Goal: Task Accomplishment & Management: Manage account settings

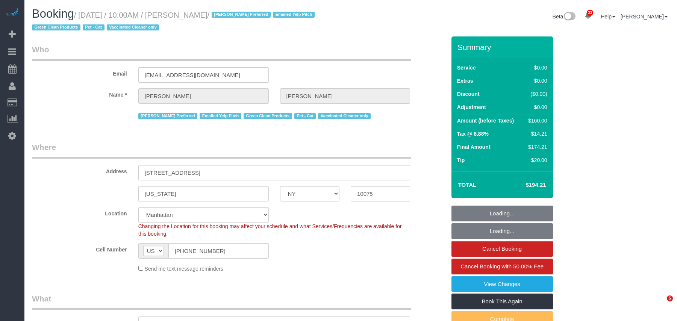
select select "NY"
select select "string:stripe-pm_1S0DUm4VGloSiKo7DKXB6hAf"
select select "object:1477"
select select "spot1"
select select "number:57"
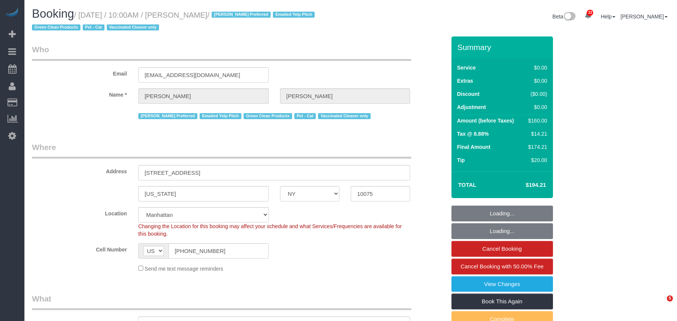
select select "number:71"
select select "number:14"
select select "number:5"
select select "1"
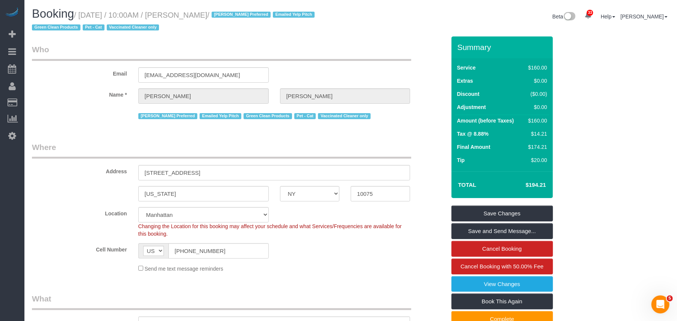
drag, startPoint x: 226, startPoint y: 14, endPoint x: 96, endPoint y: 13, distance: 130.2
click at [96, 13] on small "/ October 03, 2025 / 10:00AM / Maxine Blake / Ana Rodriguez Preferred Emailed Y…" at bounding box center [174, 21] width 285 height 21
drag, startPoint x: 232, startPoint y: 14, endPoint x: 80, endPoint y: 20, distance: 151.3
click at [80, 20] on h1 "Booking / October 03, 2025 / 10:00AM / Maxine Blake / Ana Rodriguez Preferred E…" at bounding box center [188, 21] width 313 height 26
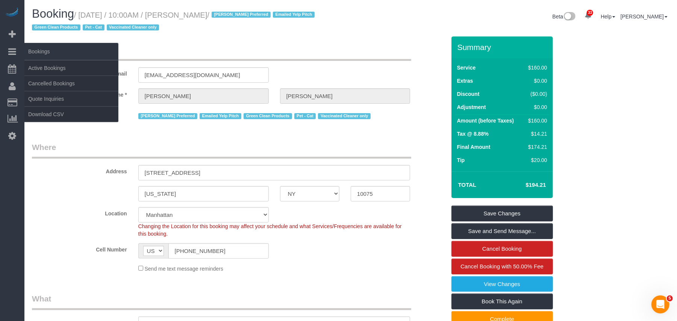
copy small "October 03, 2025 / 10:00AM / Maxine Blake"
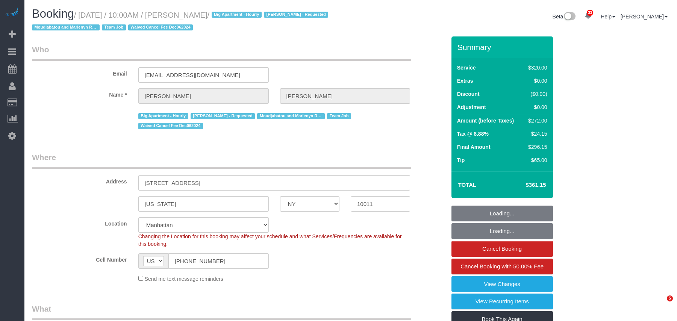
select select "NY"
select select "2"
select select "spot1"
select select "number:89"
select select "number:90"
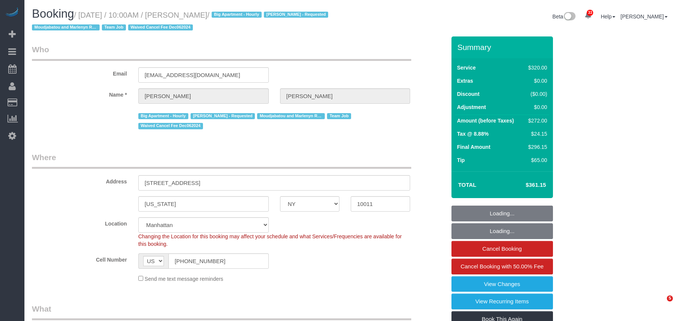
select select "number:14"
select select "number:5"
select select "object:1463"
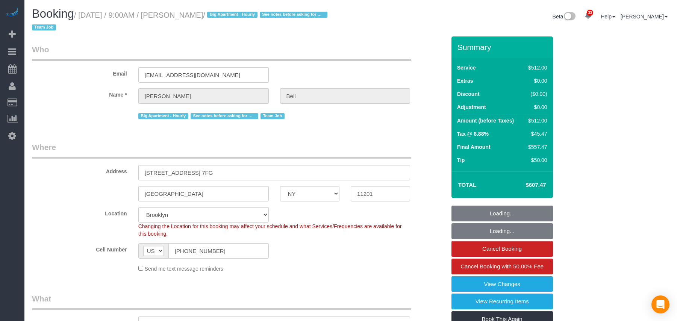
select select "NY"
select select "2"
select select "240"
select select "number:89"
select select "number:90"
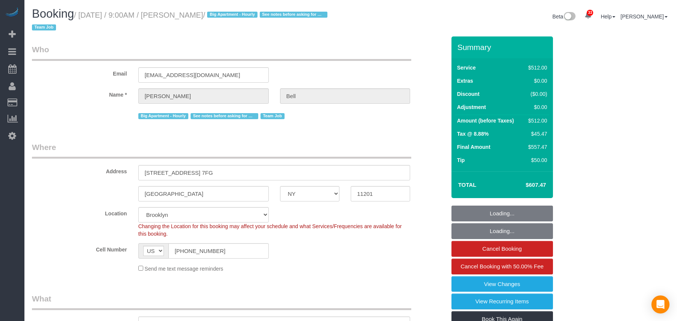
select select "number:15"
select select "number:5"
select select "spot1"
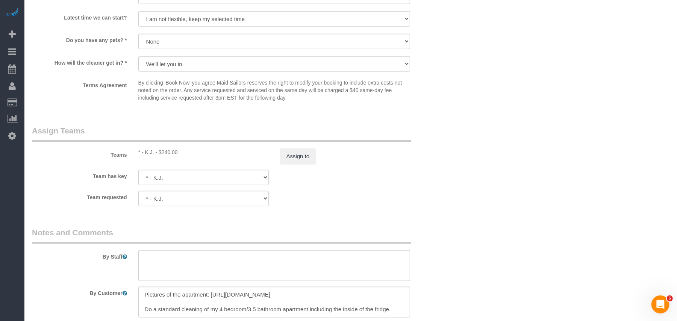
scroll to position [802, 0]
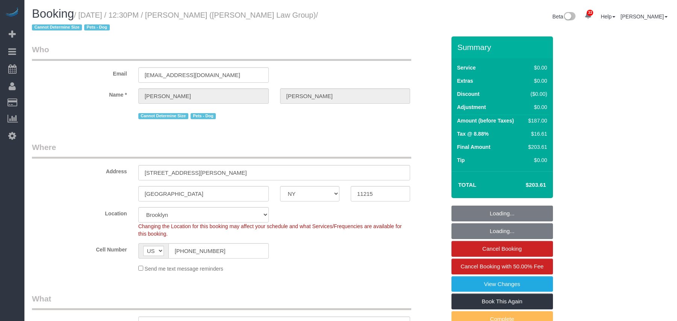
select select "NY"
select select "2"
select select "number:89"
select select "number:90"
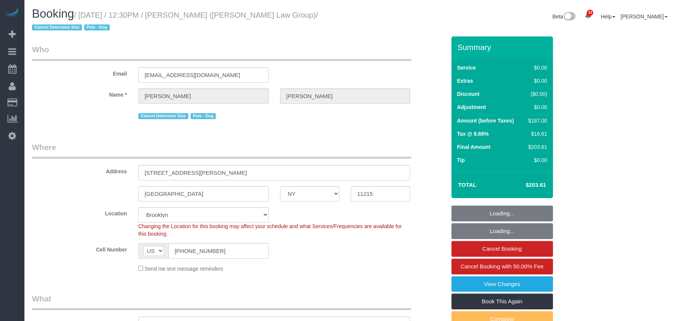
select select "number:13"
select select "number:7"
click at [192, 248] on input "(914) 733-2771" at bounding box center [219, 250] width 100 height 15
select select "object:1442"
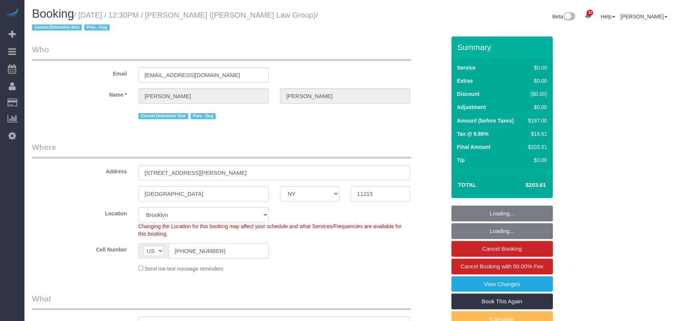
click at [192, 248] on input "(914) 733-2771" at bounding box center [219, 250] width 100 height 15
select select "2"
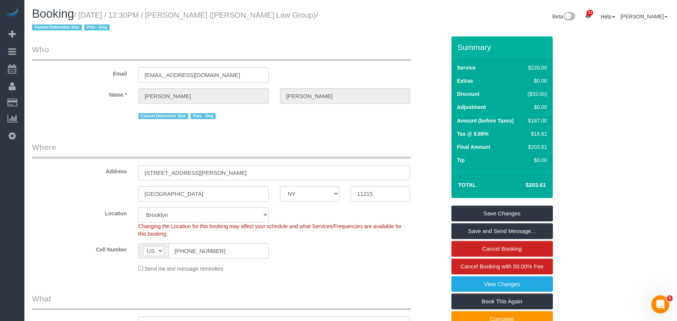
drag, startPoint x: 314, startPoint y: 15, endPoint x: 83, endPoint y: 11, distance: 231.0
click at [83, 11] on small "/ October 03, 2025 / 12:30PM / Miranda Lampke (Bonjean Law Group) / Cannot Dete…" at bounding box center [175, 21] width 286 height 21
copy small "October 03, 2025 / 12:30PM / Miranda Lampke (Bonjean Law Group)"
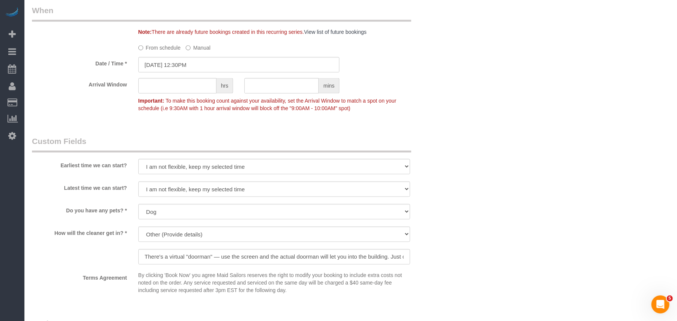
scroll to position [1071, 0]
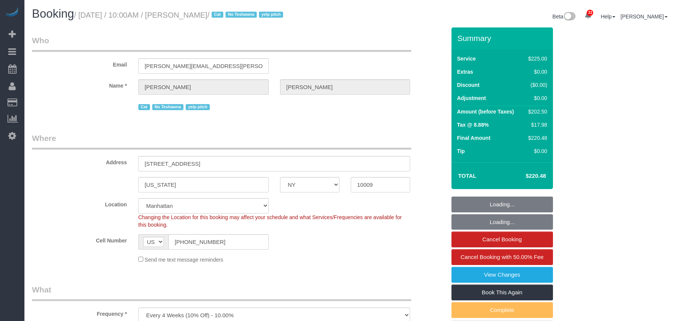
select select "NY"
select select "180"
select select "spot1"
select select "number:89"
select select "number:90"
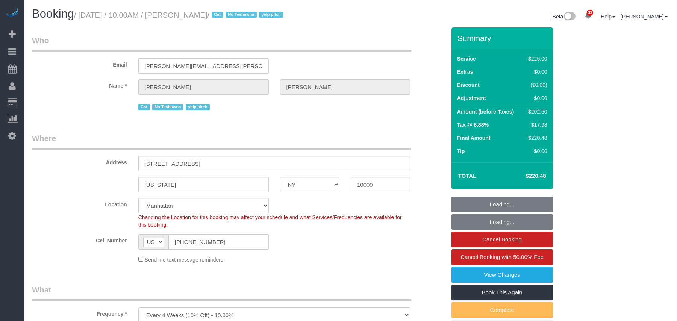
select select "number:15"
select select "number:5"
select select "number:21"
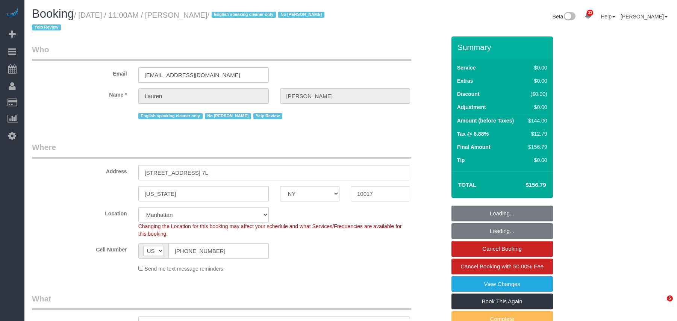
select select "NY"
select select "spot1"
select select "number:59"
select select "number:79"
select select "number:15"
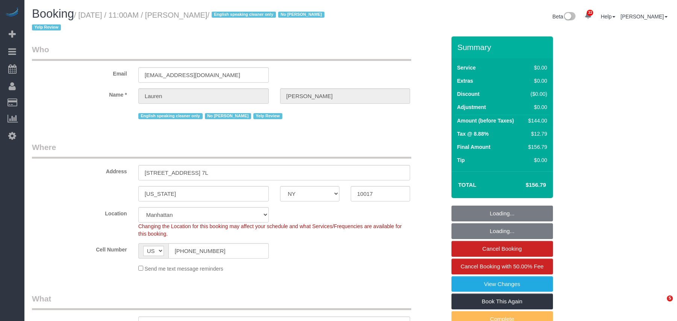
select select "number:5"
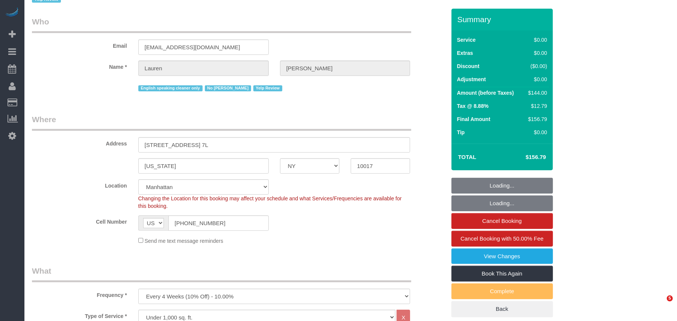
select select "1"
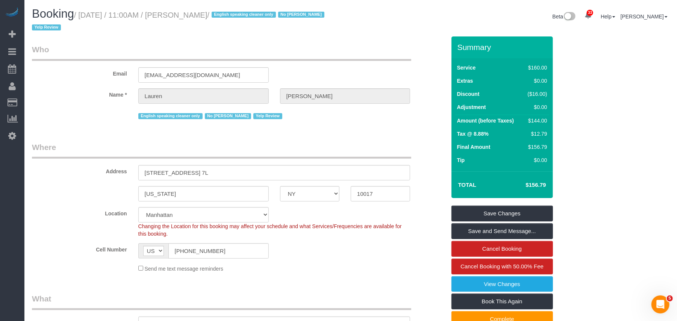
drag, startPoint x: 232, startPoint y: 14, endPoint x: 83, endPoint y: 15, distance: 149.3
click at [83, 15] on small "/ October 03, 2025 / 11:00AM / Lauren Meyers / English speaking cleaner only No…" at bounding box center [179, 21] width 295 height 21
copy small "October 03, 2025 / 11:00AM / Lauren Meyers"
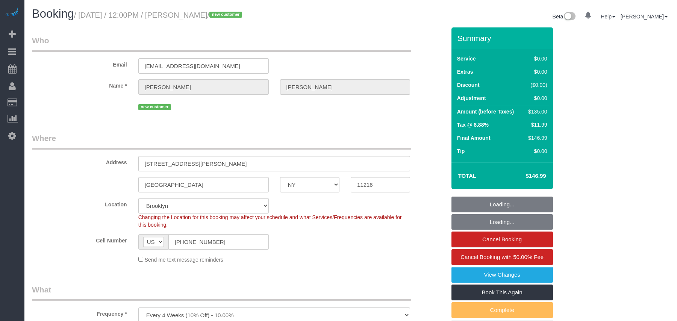
select select "NY"
select select "number:59"
select select "number:90"
select select "number:15"
select select "number:5"
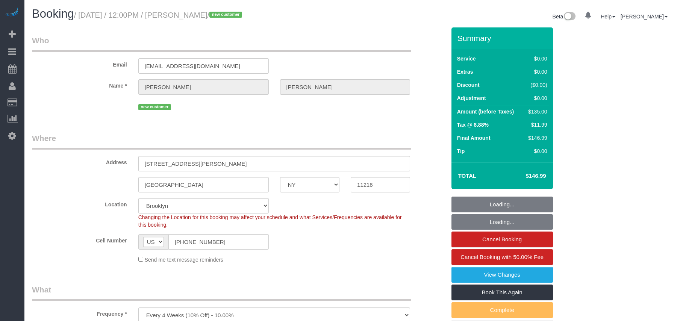
select select "object:964"
select select "spot1"
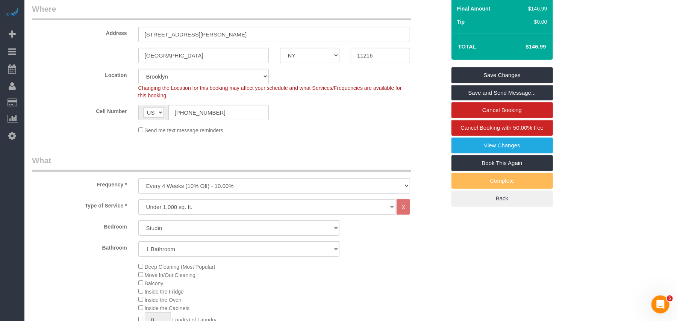
scroll to position [128, 0]
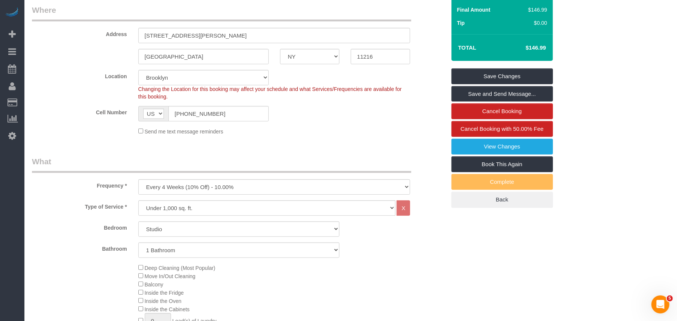
drag, startPoint x: 334, startPoint y: 279, endPoint x: 305, endPoint y: 232, distance: 55.4
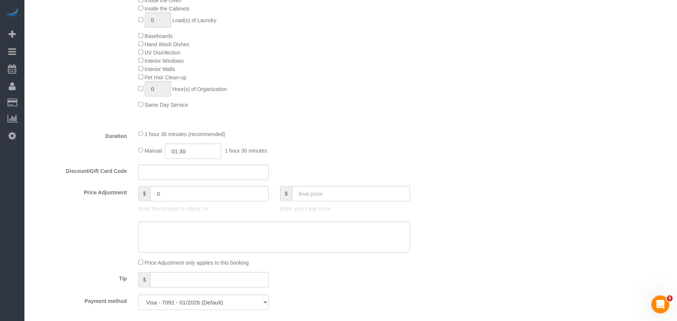
scroll to position [0, 0]
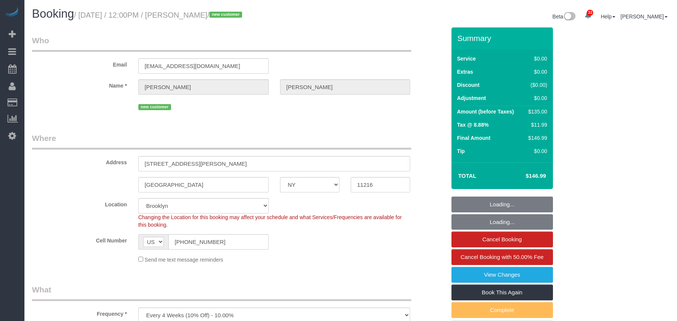
select select "NY"
select select "number:59"
select select "number:90"
select select "number:15"
select select "number:5"
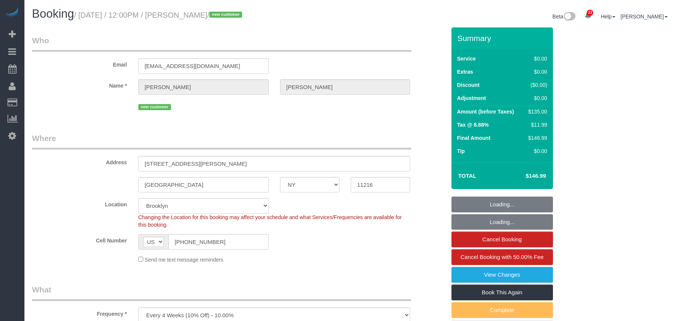
scroll to position [504, 0]
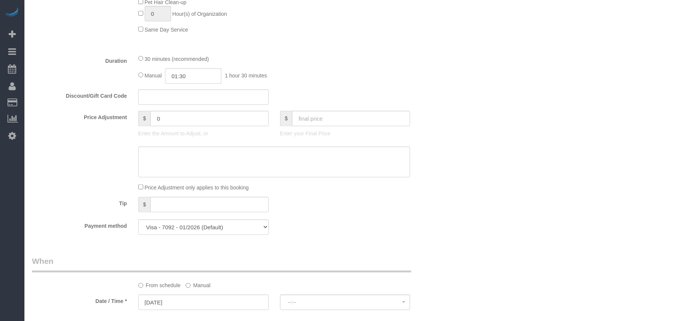
select select "spot1"
click at [321, 256] on sui-booking-spot "From schedule Manual Date / Time * 10/04/2025 12:00PM Sat October 4th 12:00PM 2…" at bounding box center [239, 284] width 414 height 56
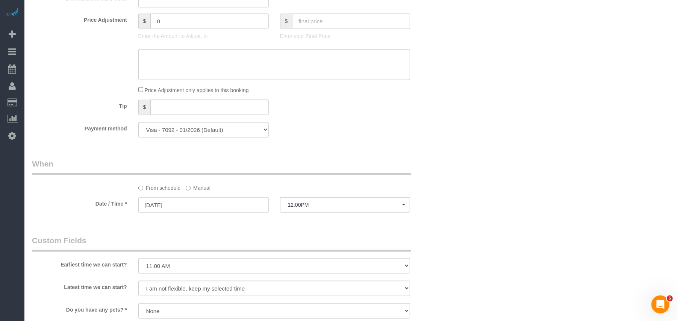
scroll to position [0, 0]
click at [310, 204] on span "12:00PM" at bounding box center [345, 205] width 115 height 6
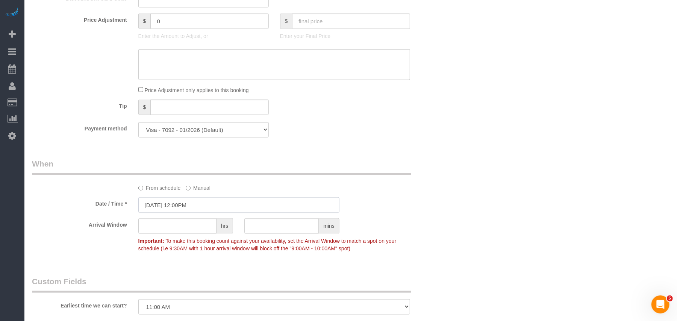
click at [191, 205] on input "10/04/2025 12:00PM" at bounding box center [238, 204] width 201 height 15
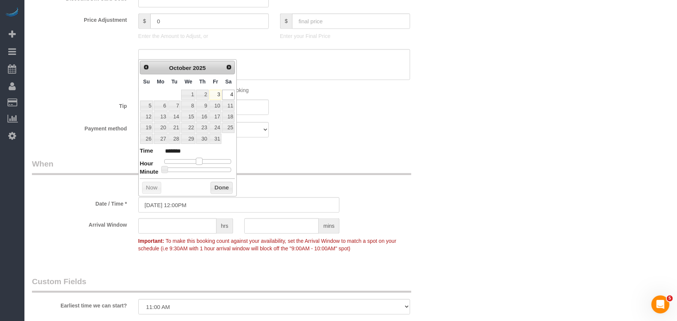
type input "10/04/2025 11:00AM"
type input "*******"
click at [193, 163] on span at bounding box center [196, 161] width 7 height 7
click at [217, 191] on button "Done" at bounding box center [222, 188] width 22 height 12
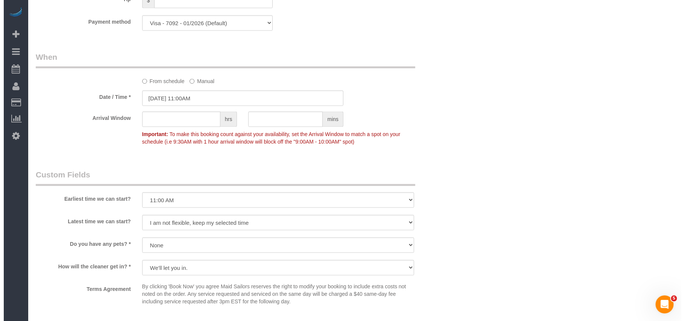
scroll to position [852, 0]
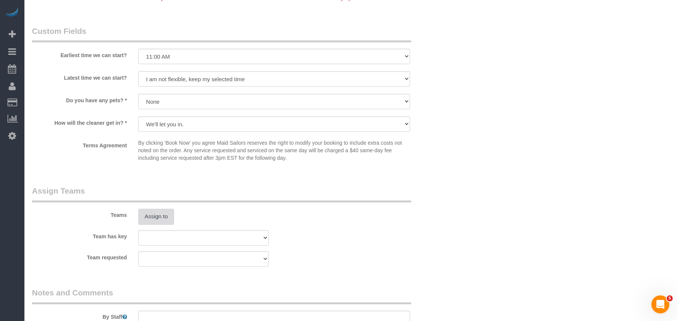
drag, startPoint x: 170, startPoint y: 205, endPoint x: 170, endPoint y: 212, distance: 7.2
click at [170, 209] on div "Teams Assign to" at bounding box center [238, 205] width 425 height 39
click at [170, 212] on button "Assign to" at bounding box center [156, 217] width 36 height 16
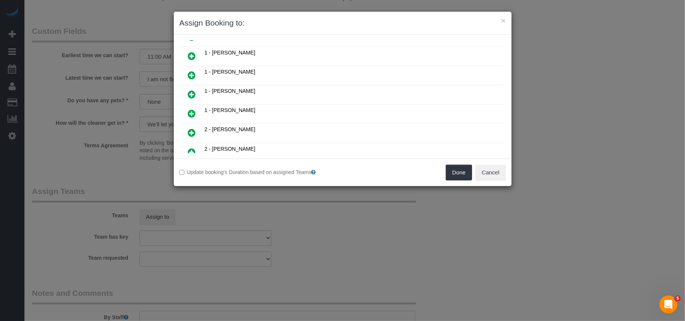
scroll to position [200, 0]
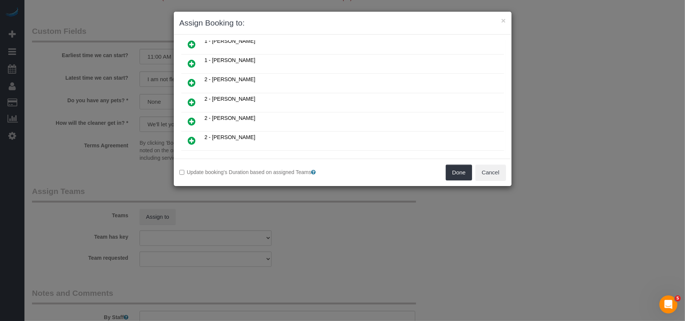
click at [193, 105] on icon at bounding box center [192, 102] width 8 height 9
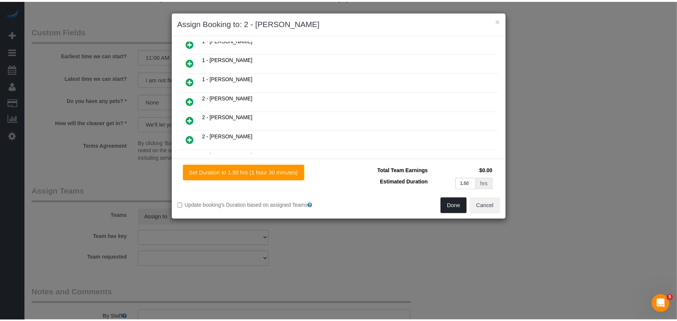
scroll to position [219, 0]
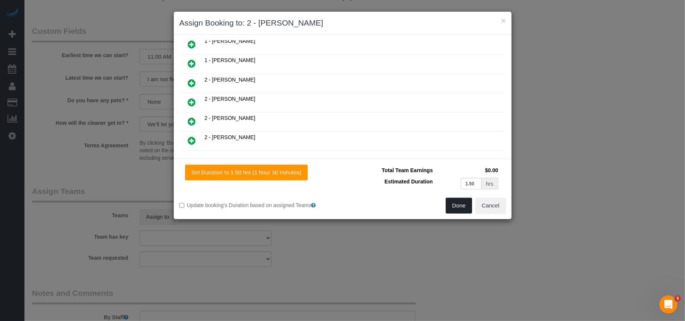
click at [454, 211] on button "Done" at bounding box center [459, 206] width 26 height 16
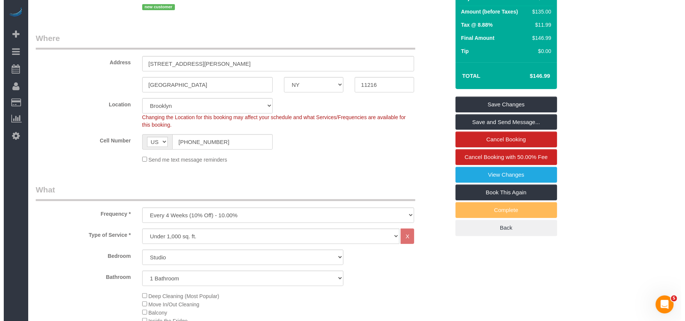
scroll to position [0, 0]
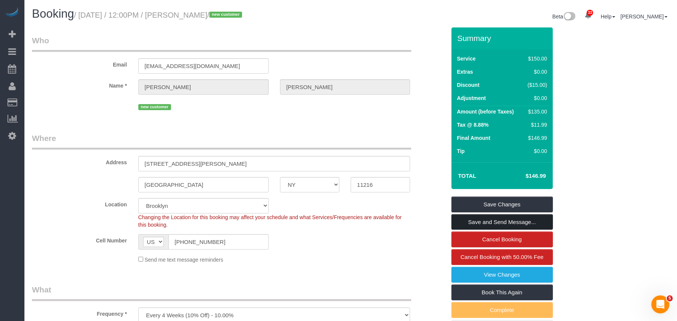
click at [469, 221] on link "Save and Send Message..." at bounding box center [503, 222] width 102 height 16
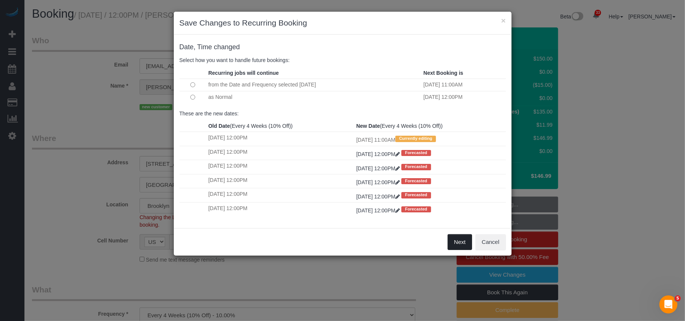
drag, startPoint x: 453, startPoint y: 241, endPoint x: 447, endPoint y: 243, distance: 6.8
click at [454, 241] on button "Next" at bounding box center [460, 242] width 24 height 16
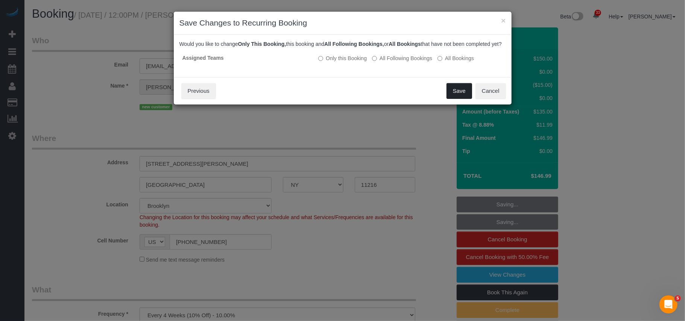
click at [460, 96] on button "Save" at bounding box center [460, 91] width 26 height 16
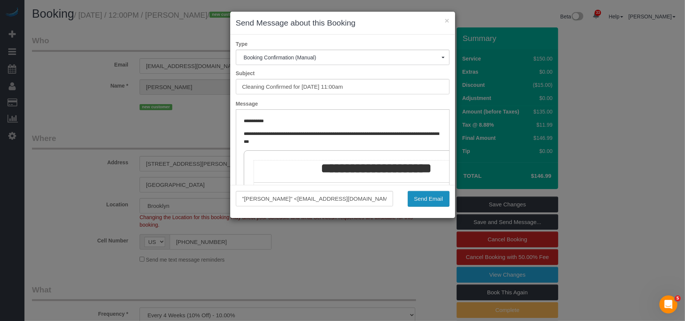
click at [432, 204] on button "Send Email" at bounding box center [429, 199] width 42 height 16
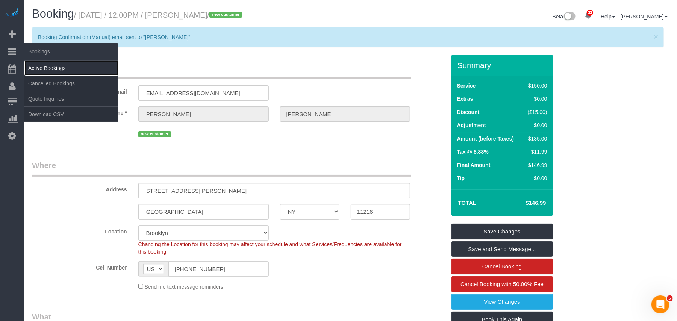
click at [49, 63] on link "Active Bookings" at bounding box center [71, 68] width 94 height 15
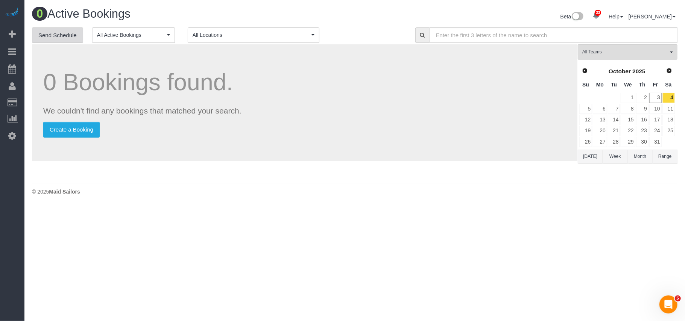
click at [59, 29] on link "Send Schedule" at bounding box center [57, 35] width 51 height 16
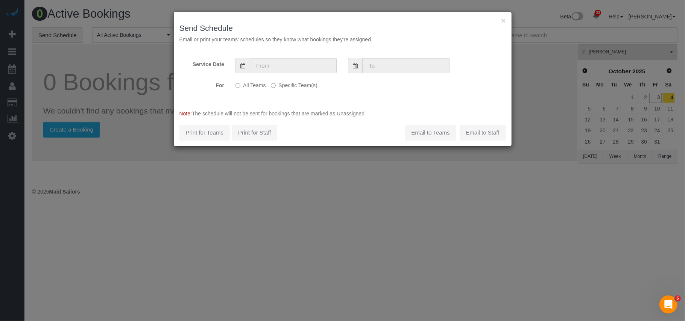
click at [274, 74] on div "Service Date For All Teams Specific Team(s) Choose Team(s) The schedule will be…" at bounding box center [343, 78] width 338 height 52
click at [292, 69] on input "text" at bounding box center [293, 65] width 87 height 15
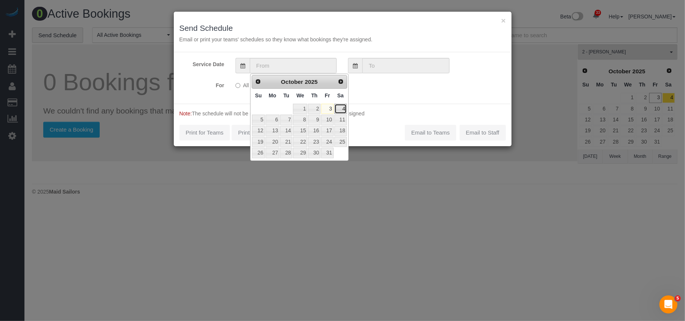
click at [338, 105] on link "4" at bounding box center [340, 109] width 12 height 10
type input "10/04/2025"
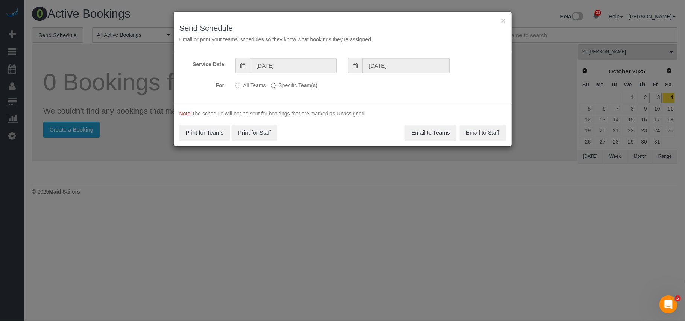
click at [299, 85] on label "Specific Team(s)" at bounding box center [294, 84] width 46 height 10
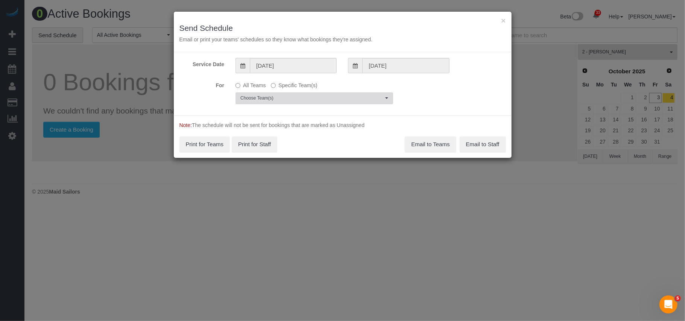
click at [299, 98] on span "Choose Team(s)" at bounding box center [311, 98] width 143 height 6
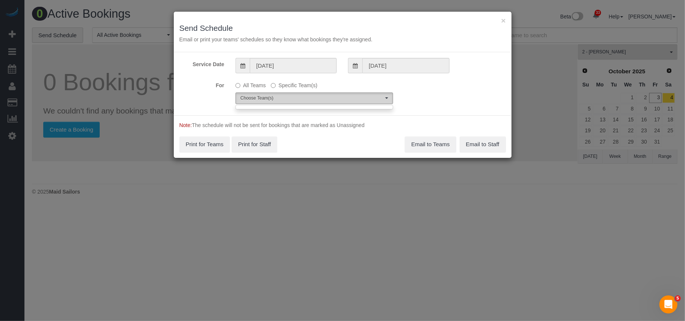
click at [301, 103] on button "Choose Team(s)" at bounding box center [314, 99] width 158 height 12
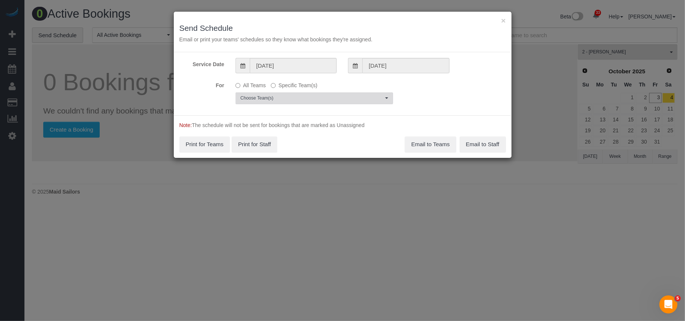
click at [301, 100] on span "Choose Team(s)" at bounding box center [311, 98] width 143 height 6
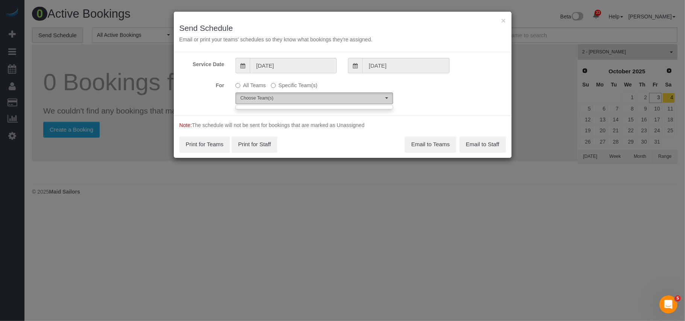
click at [374, 101] on span "Choose Team(s)" at bounding box center [311, 98] width 143 height 6
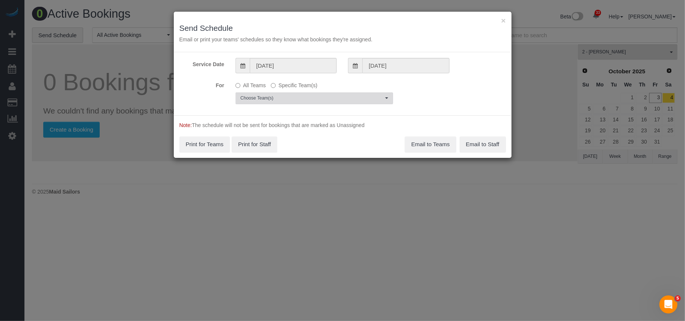
click at [372, 97] on span "Choose Team(s)" at bounding box center [311, 98] width 143 height 6
click at [276, 70] on input "10/04/2025" at bounding box center [293, 65] width 87 height 15
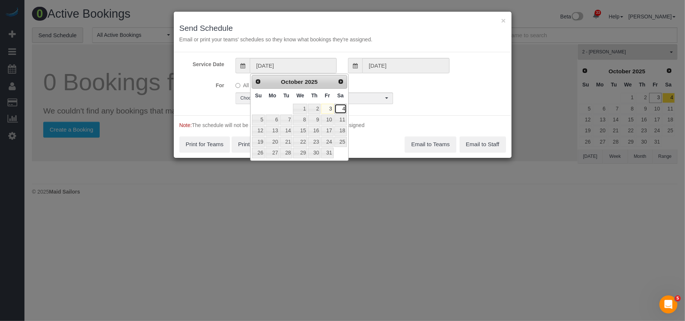
click at [339, 109] on link "4" at bounding box center [340, 109] width 12 height 10
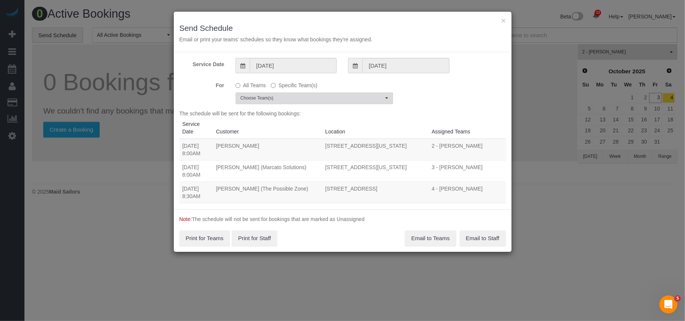
click at [282, 99] on span "Choose Team(s)" at bounding box center [311, 98] width 143 height 6
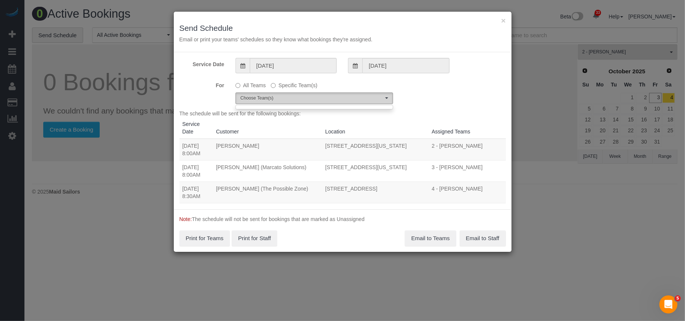
click at [365, 101] on span "Choose Team(s)" at bounding box center [311, 98] width 143 height 6
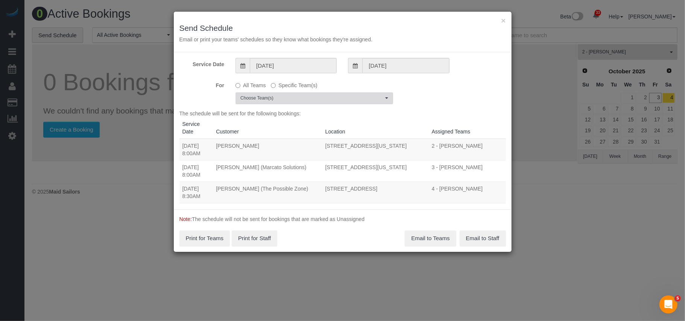
click at [365, 101] on span "Choose Team(s)" at bounding box center [311, 98] width 143 height 6
click at [503, 21] on button "×" at bounding box center [503, 21] width 5 height 8
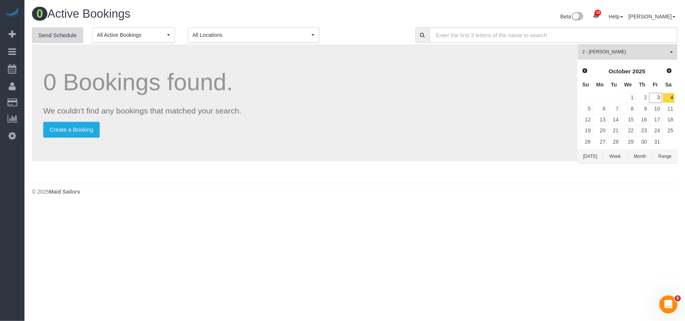
click at [73, 39] on link "Send Schedule" at bounding box center [57, 35] width 51 height 16
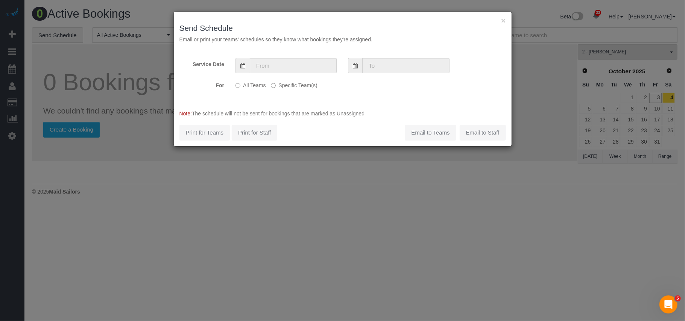
click at [289, 74] on div "Service Date For All Teams Specific Team(s) 2 - Maria Puetate Choose Team(s) * …" at bounding box center [343, 78] width 338 height 52
click at [289, 71] on input "text" at bounding box center [293, 65] width 87 height 15
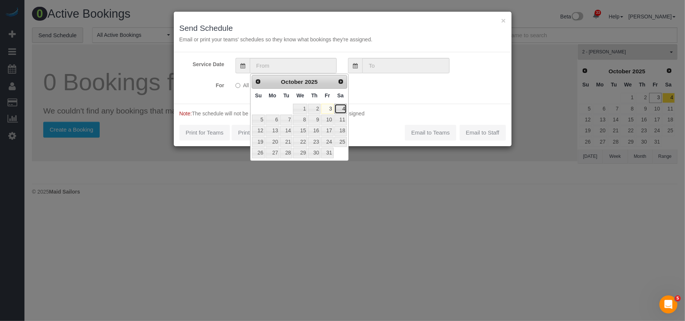
click at [338, 112] on link "4" at bounding box center [340, 109] width 12 height 10
type input "10/04/2025"
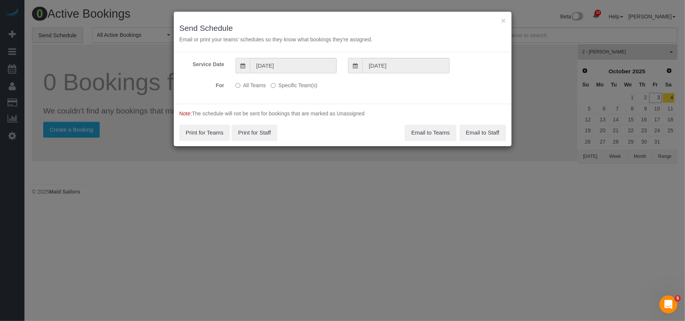
click at [299, 86] on label "Specific Team(s)" at bounding box center [294, 84] width 46 height 10
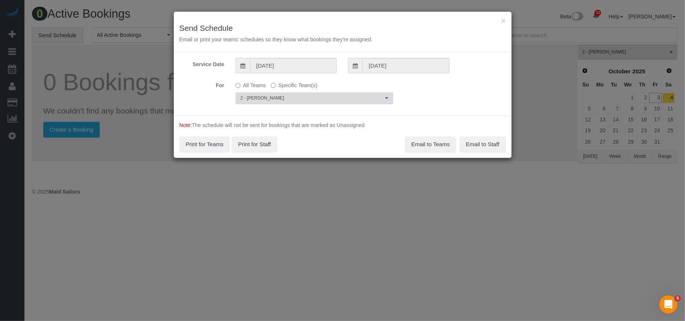
click at [304, 97] on span "2 - [PERSON_NAME]" at bounding box center [311, 98] width 143 height 6
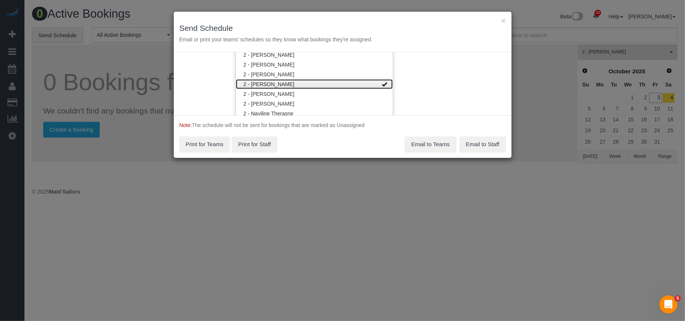
click at [297, 82] on link "2 - [PERSON_NAME]" at bounding box center [314, 84] width 157 height 10
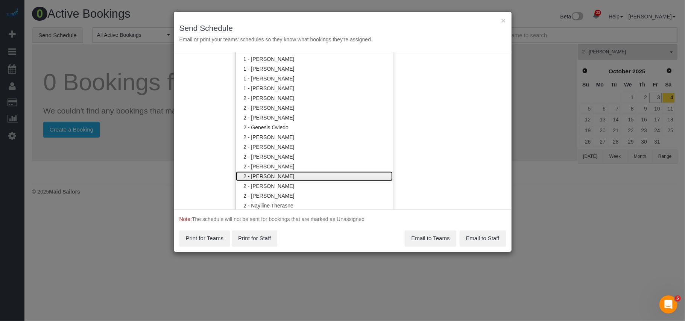
scroll to position [327, 0]
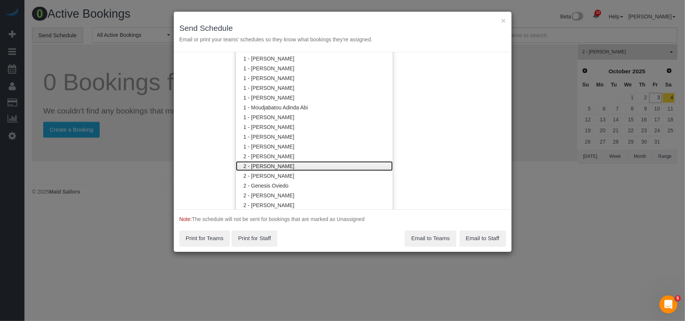
click at [280, 166] on link "2 - [PERSON_NAME]" at bounding box center [314, 166] width 157 height 10
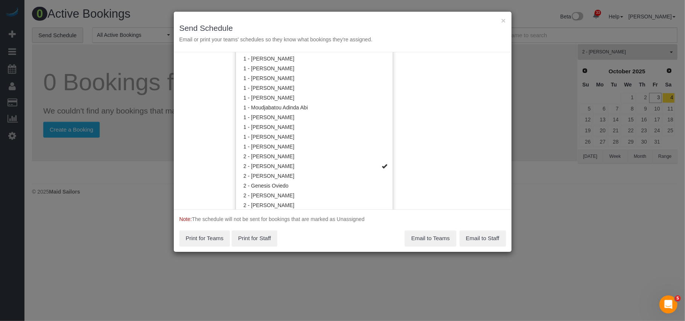
click at [455, 129] on div "Service Date 10/04/2025 10/04/2025 For All Teams Specific Team(s) 2 - Alton Jas…" at bounding box center [343, 130] width 338 height 157
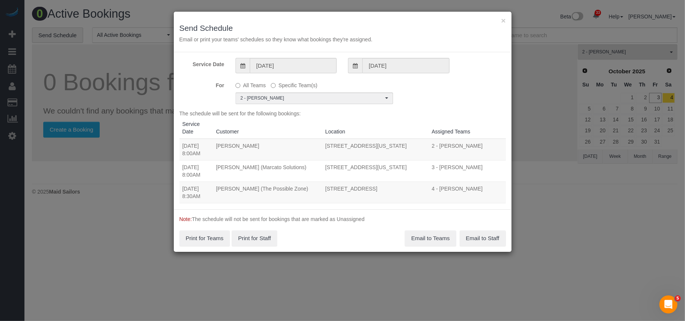
scroll to position [0, 0]
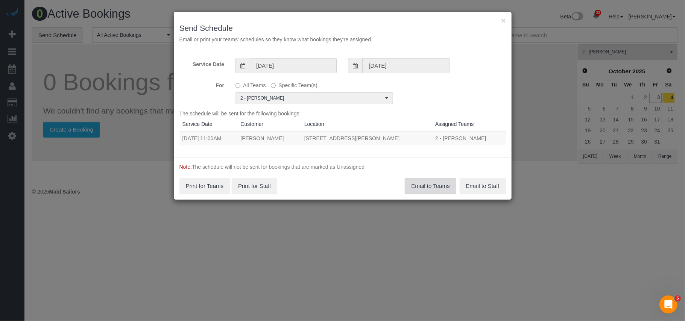
click at [432, 184] on button "Email to Teams" at bounding box center [430, 186] width 51 height 16
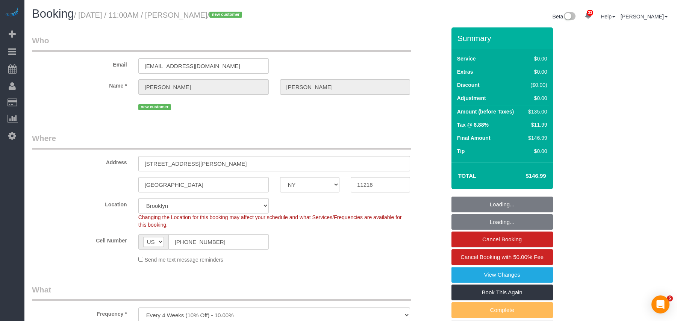
select select "NY"
select select "spot1"
select select "number:59"
select select "number:90"
select select "number:15"
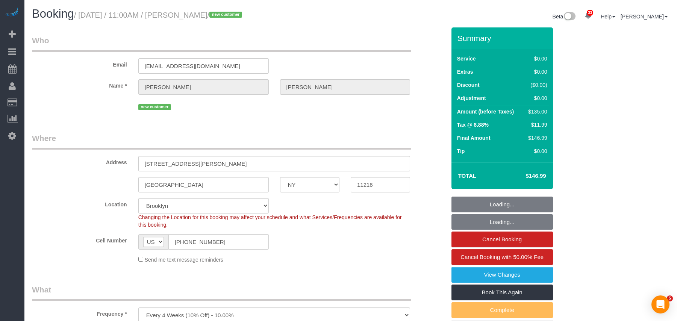
select select "number:5"
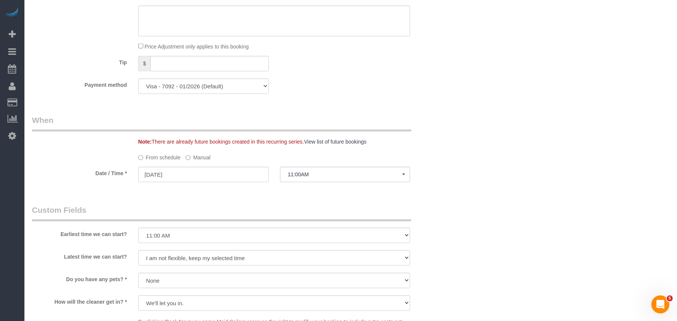
scroll to position [752, 0]
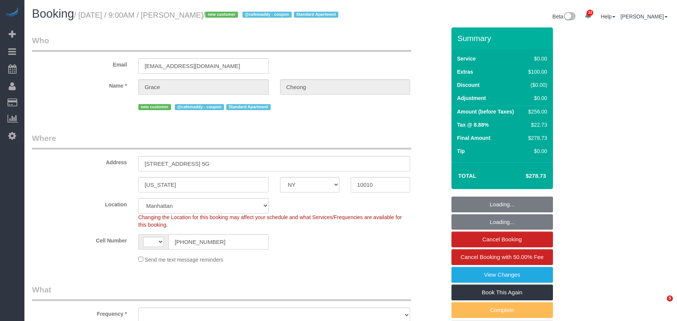
select select "NY"
select select "string:[GEOGRAPHIC_DATA]"
select select "string:stripe-pm_1SCk5X4VGloSiKo7a1A6sgls"
select select "2"
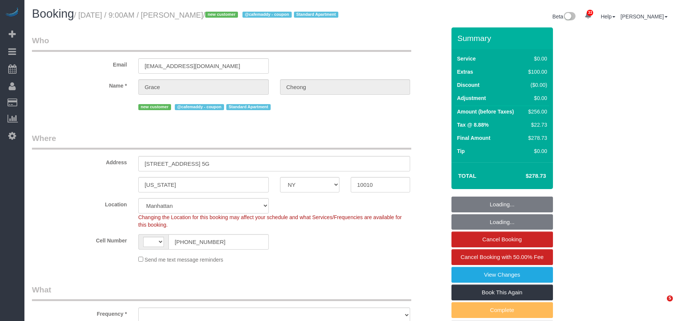
select select "number:57"
select select "number:70"
select select "number:15"
select select "number:5"
select select "object:1505"
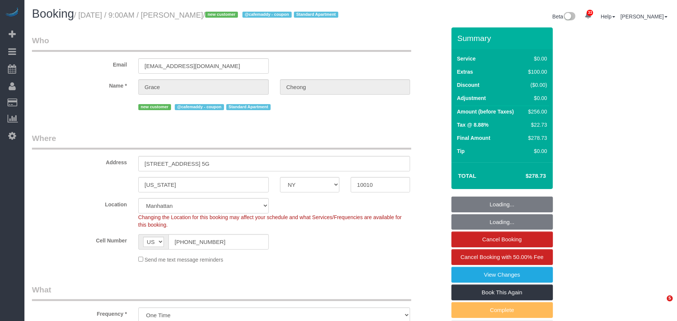
select select "spot1"
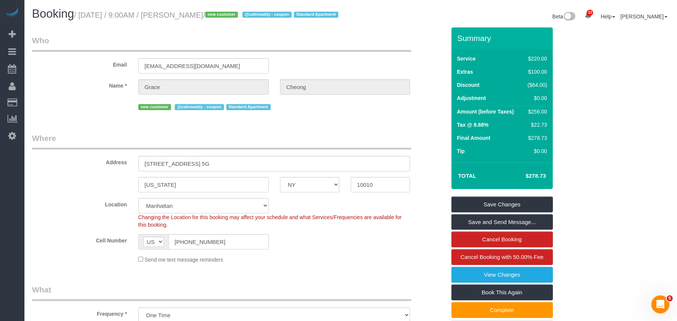
drag, startPoint x: 228, startPoint y: 16, endPoint x: 83, endPoint y: 14, distance: 144.8
click at [83, 14] on small "/ [DATE] / 9:00AM / [PERSON_NAME] / new customer @cafemaddy - coupon Standard A…" at bounding box center [207, 15] width 267 height 8
